Goal: Find specific page/section: Find specific page/section

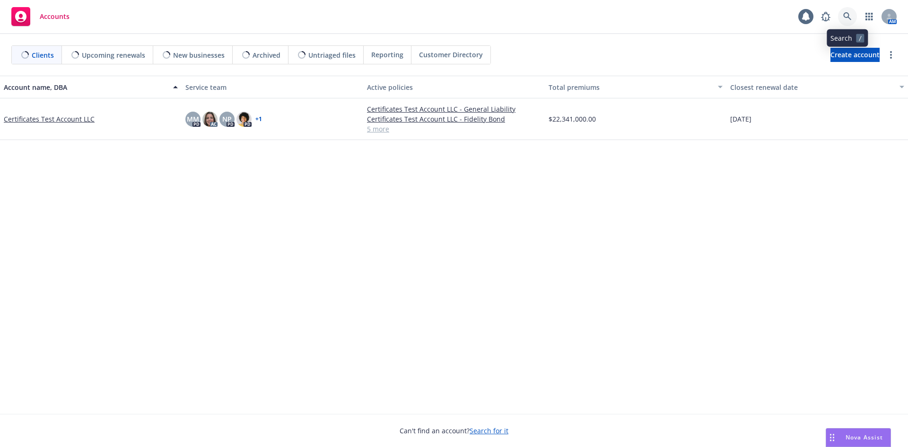
click at [844, 15] on icon at bounding box center [847, 16] width 9 height 9
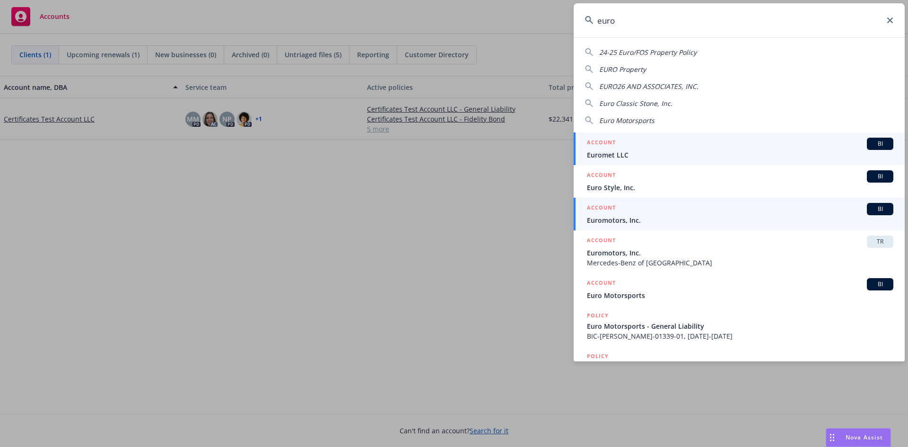
type input "euro"
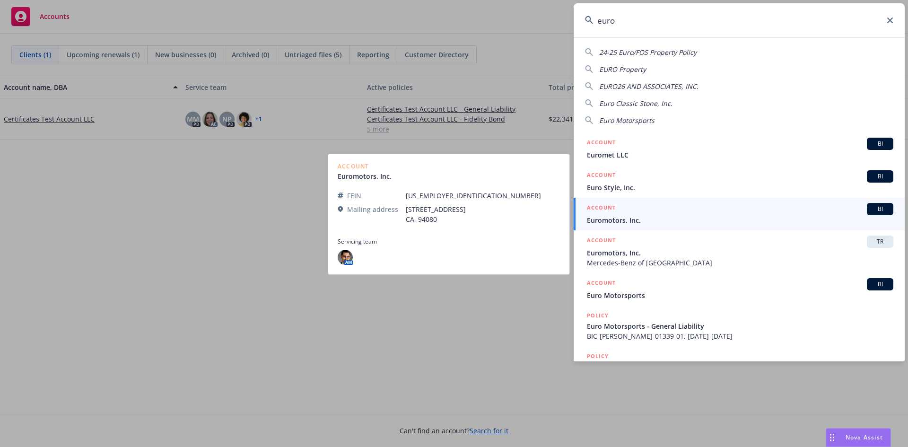
click at [742, 225] on span "Euromotors, Inc." at bounding box center [740, 220] width 306 height 10
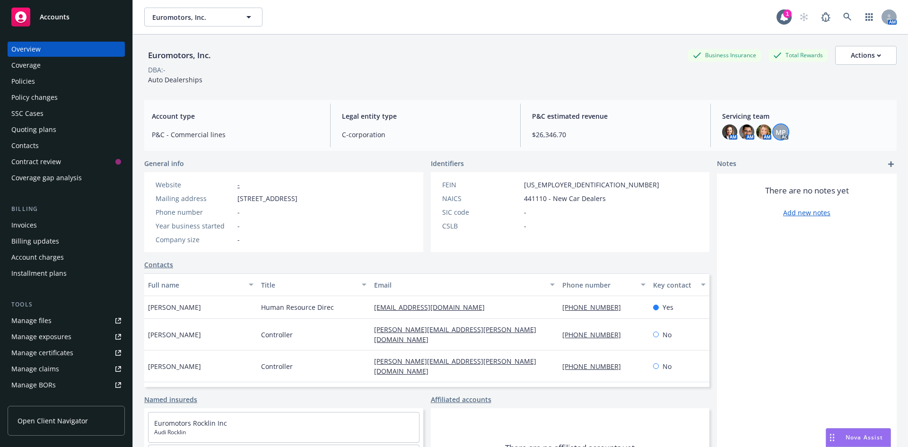
click at [778, 132] on span "MP" at bounding box center [780, 132] width 10 height 10
click at [277, 121] on span "Account type" at bounding box center [235, 116] width 167 height 10
